Goal: Check status: Check status

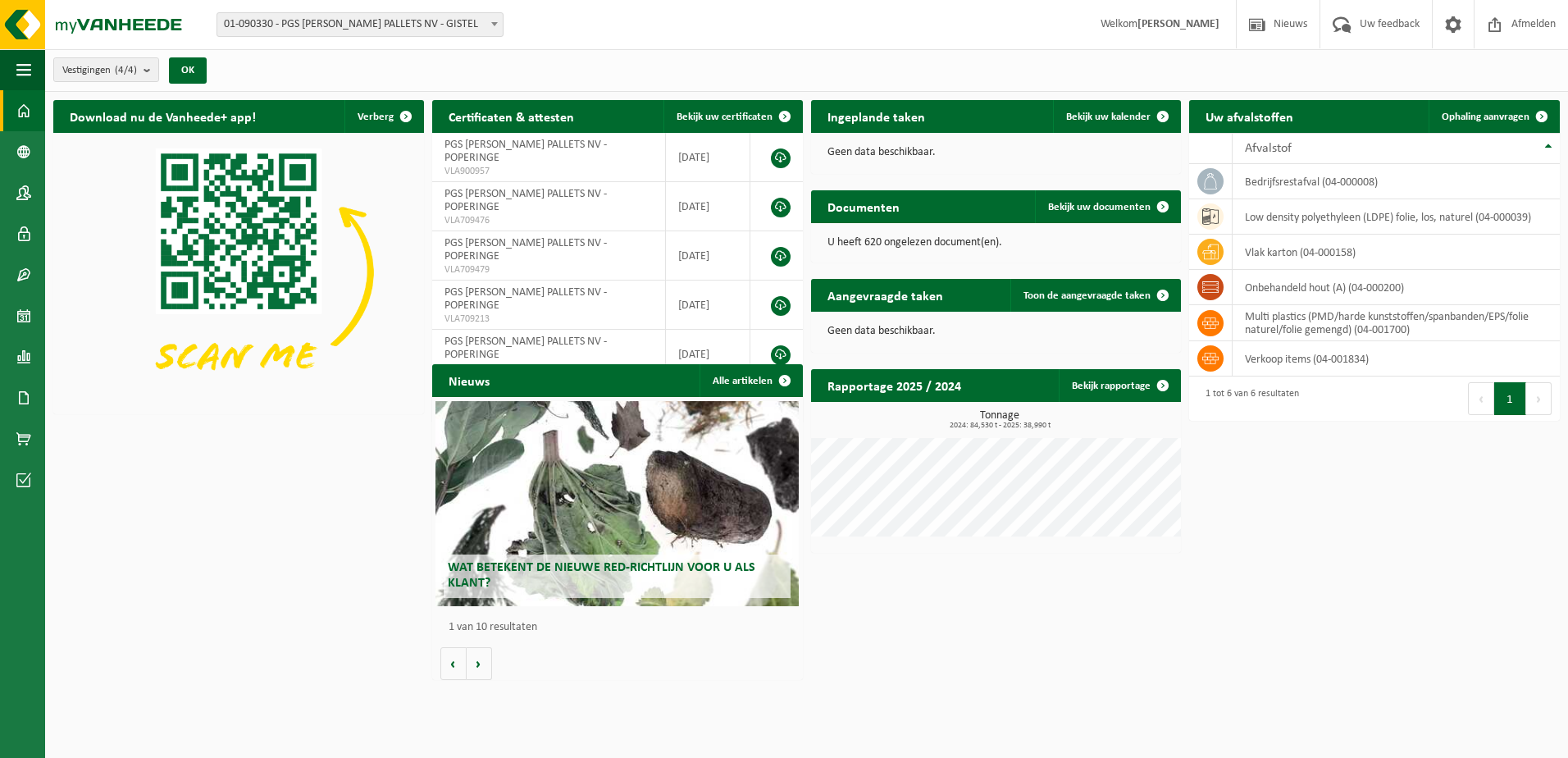
click at [494, 21] on span at bounding box center [495, 23] width 17 height 21
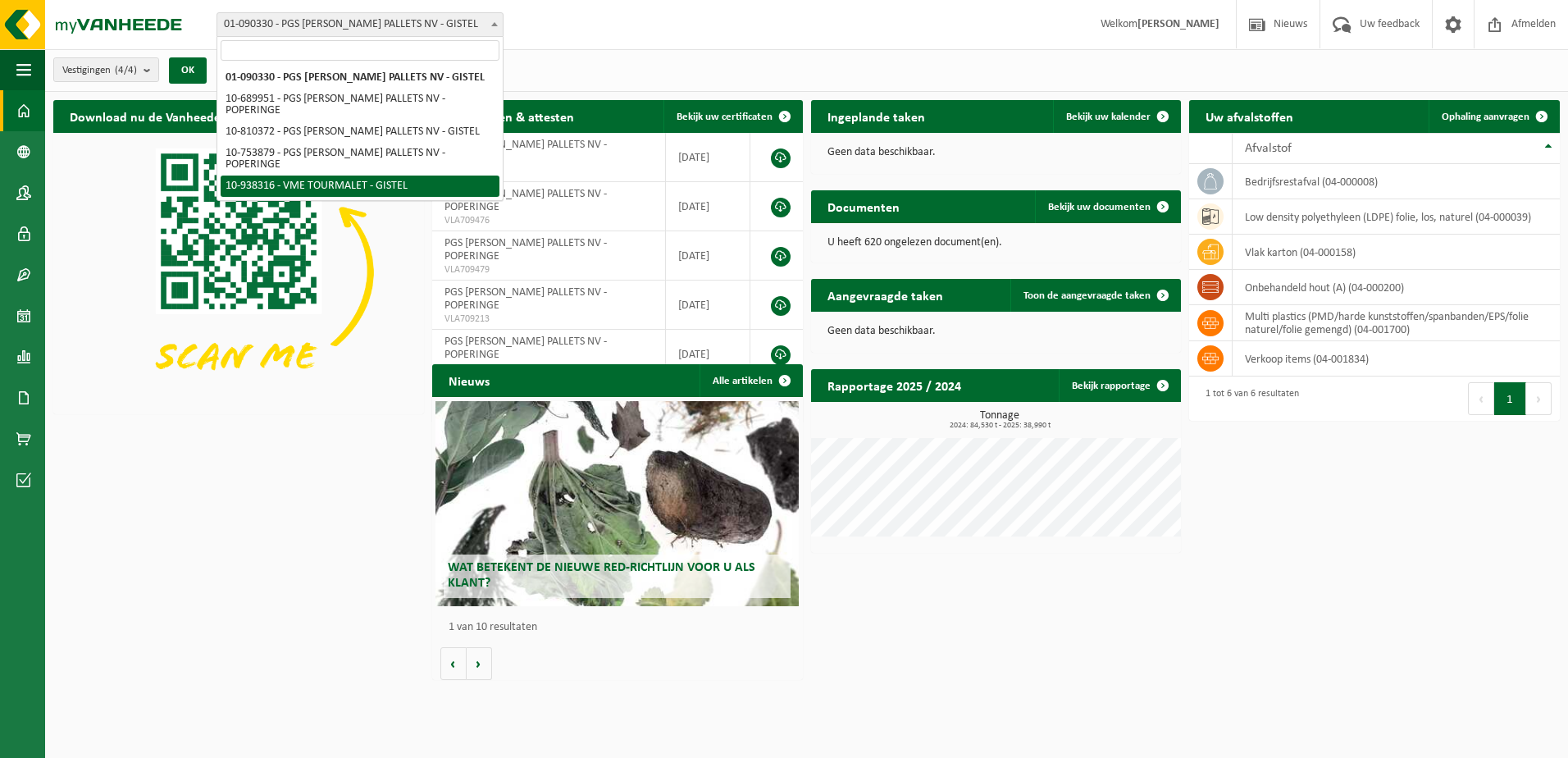
select select "137904"
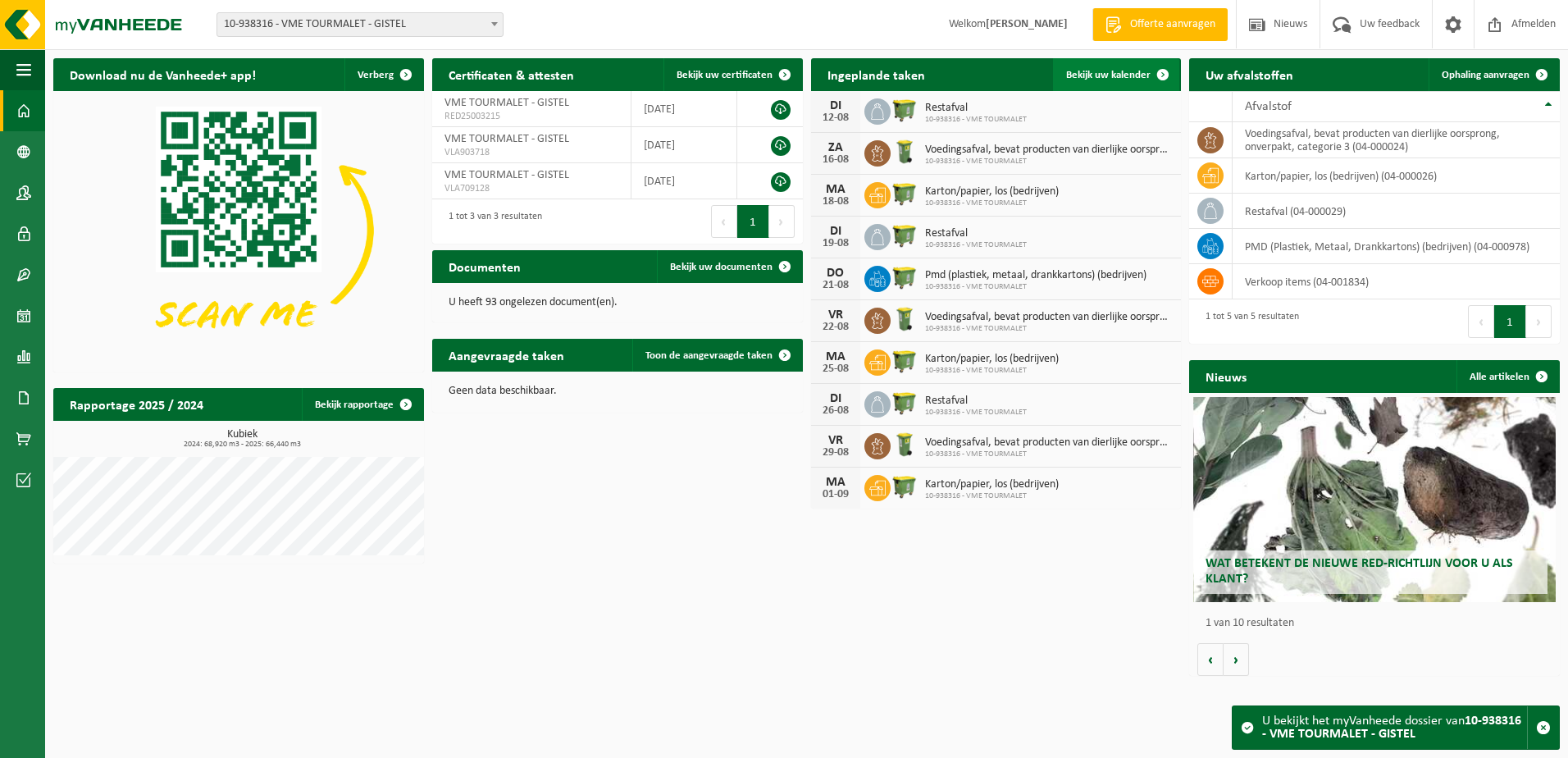
click at [1163, 69] on span at bounding box center [1163, 74] width 33 height 33
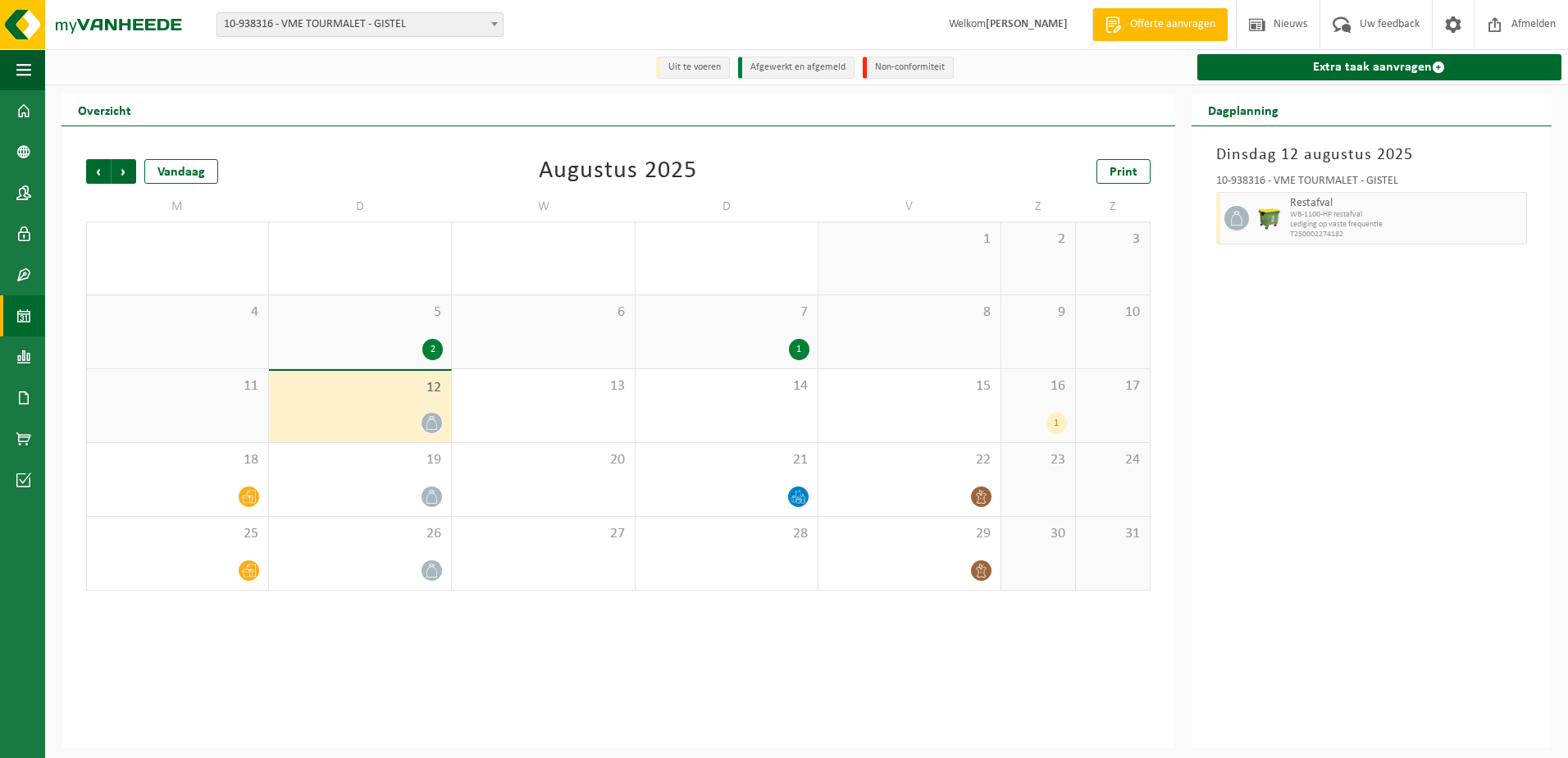
click at [1056, 420] on div "1" at bounding box center [1056, 423] width 20 height 21
